Goal: Information Seeking & Learning: Learn about a topic

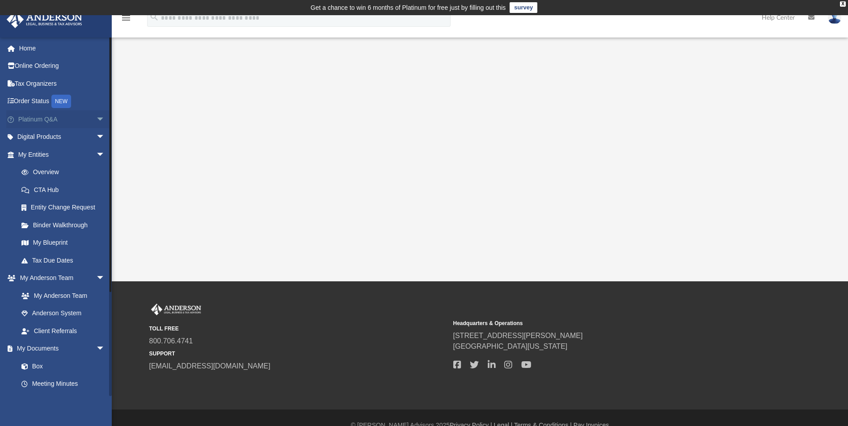
click at [42, 116] on link "Platinum Q&A arrow_drop_down" at bounding box center [62, 119] width 112 height 18
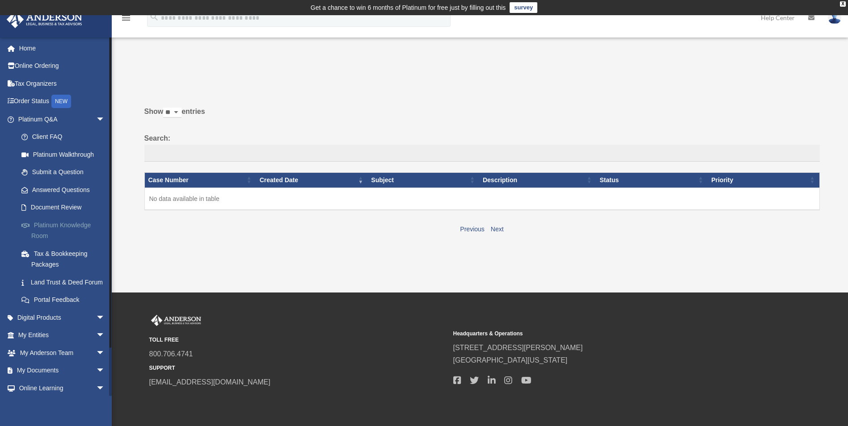
click at [69, 223] on link "Platinum Knowledge Room" at bounding box center [66, 230] width 106 height 29
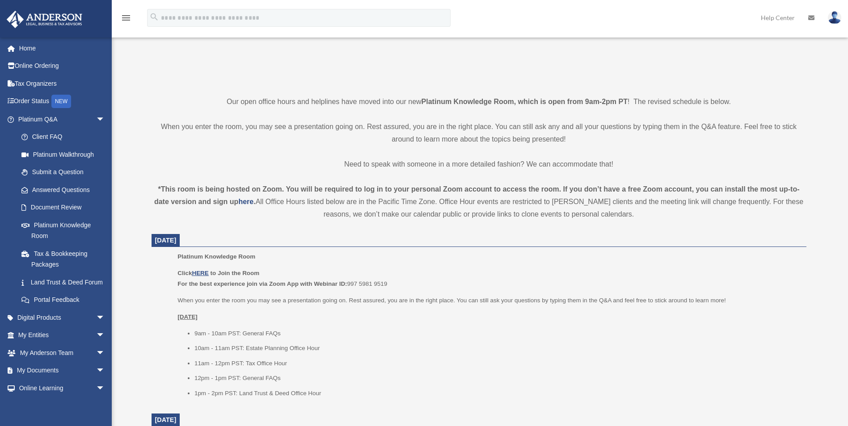
scroll to position [179, 0]
click at [205, 271] on u "HERE" at bounding box center [200, 272] width 17 height 7
